Goal: Find specific page/section: Find specific page/section

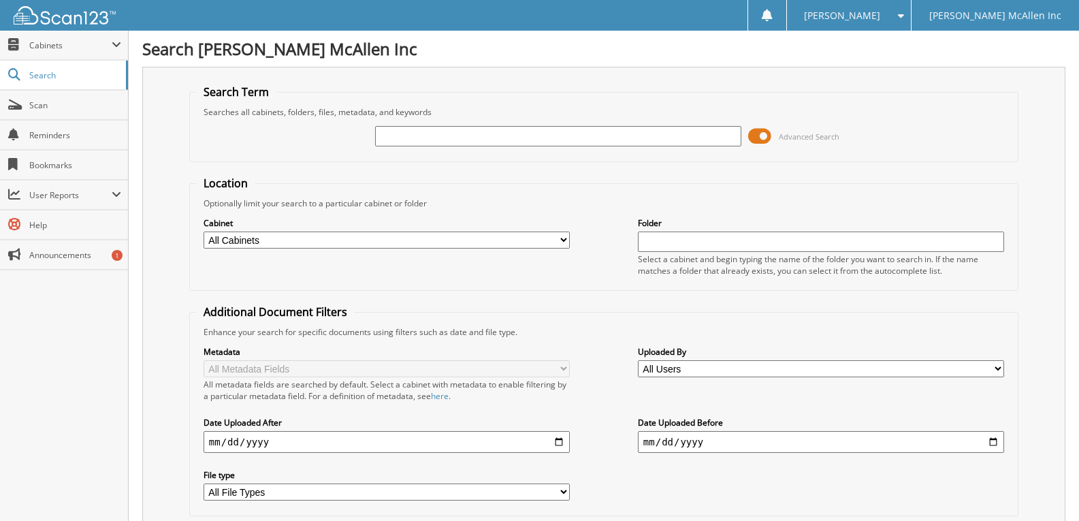
click at [408, 130] on input "text" at bounding box center [558, 136] width 366 height 20
click at [430, 140] on input "text" at bounding box center [558, 136] width 366 height 20
type input "775677"
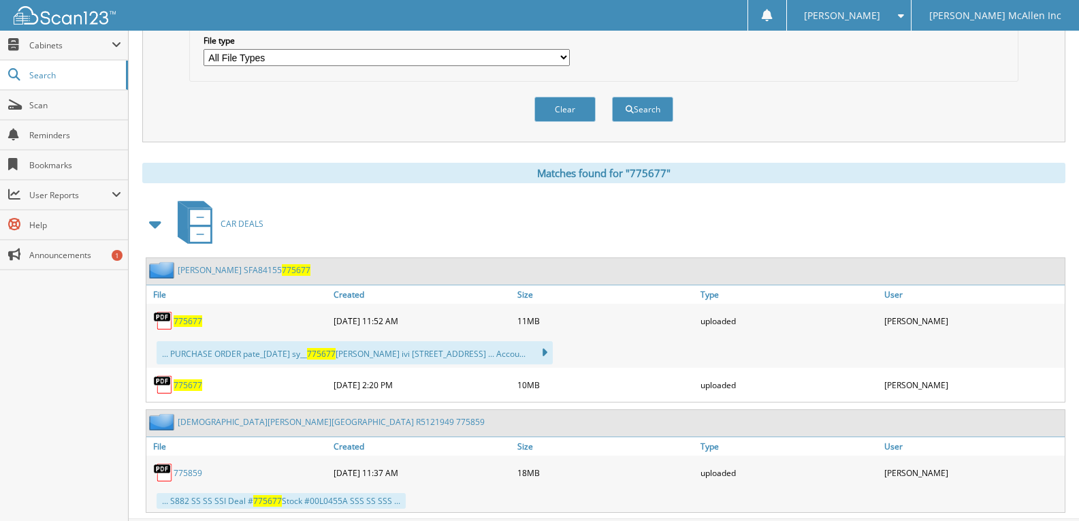
scroll to position [468, 0]
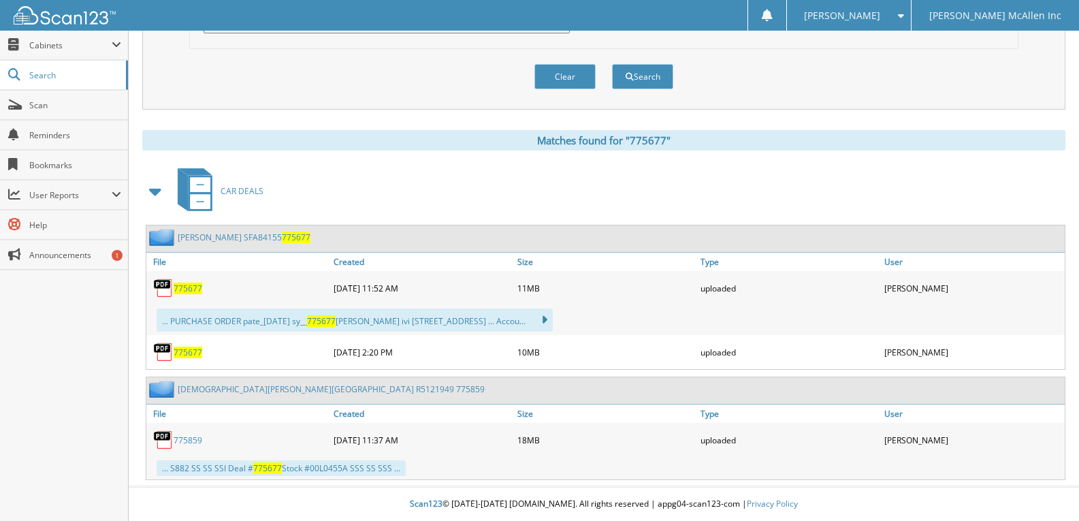
click at [185, 287] on span "775677" at bounding box center [188, 289] width 29 height 12
